Goal: Information Seeking & Learning: Learn about a topic

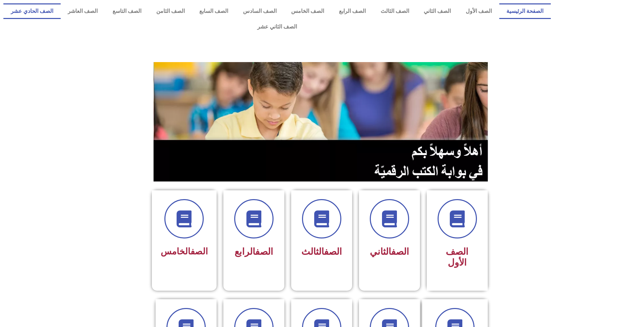
click at [61, 9] on link "الصف الحادي عشر" at bounding box center [31, 11] width 57 height 16
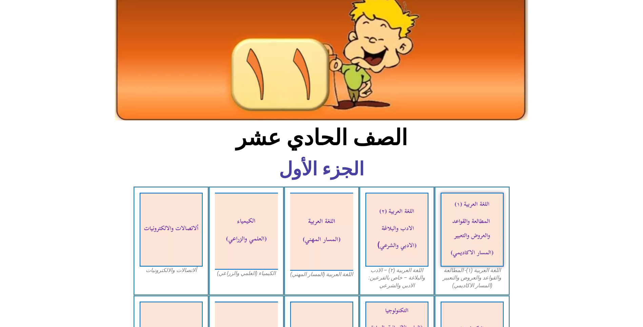
scroll to position [135, 0]
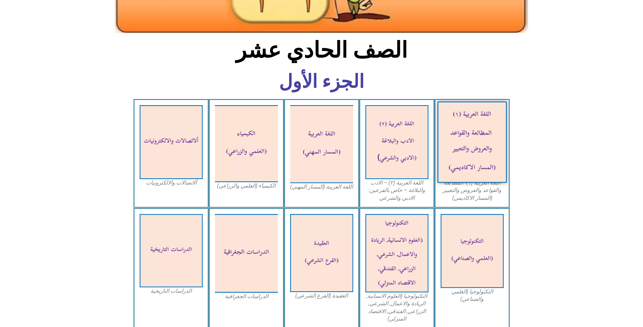
click at [490, 105] on img at bounding box center [471, 141] width 69 height 81
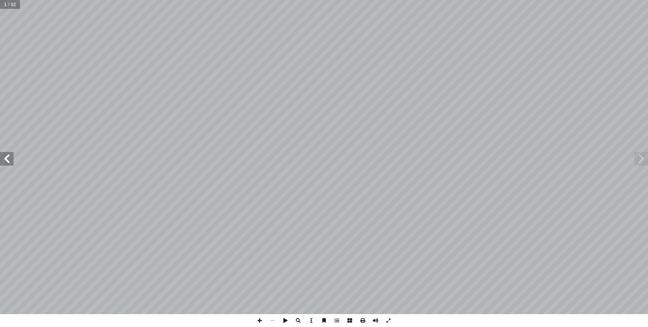
click at [4, 162] on span at bounding box center [7, 159] width 14 height 14
click at [4, 161] on span at bounding box center [7, 159] width 14 height 14
click at [1, 158] on span at bounding box center [7, 159] width 14 height 14
click at [2, 158] on span at bounding box center [7, 159] width 14 height 14
click at [1, 154] on span at bounding box center [7, 159] width 14 height 14
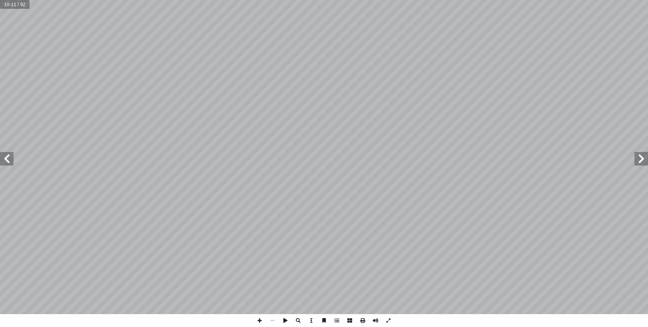
click at [0, 62] on html "الصفحة الرئيسية الصف الأول الصف الثاني الصف الثالث الصف الرابع الصف الخامس الصف…" at bounding box center [324, 31] width 648 height 62
click at [266, 320] on span at bounding box center [259, 320] width 13 height 13
click at [258, 319] on span at bounding box center [259, 320] width 13 height 13
